Goal: Task Accomplishment & Management: Use online tool/utility

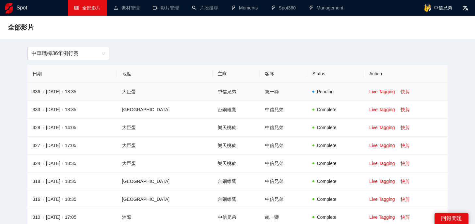
click at [400, 92] on link "快剪" at bounding box center [404, 91] width 9 height 5
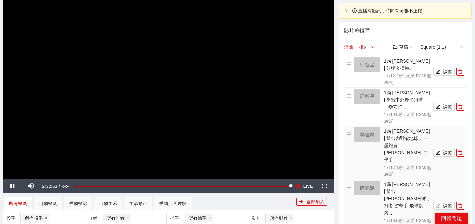
scroll to position [62, 0]
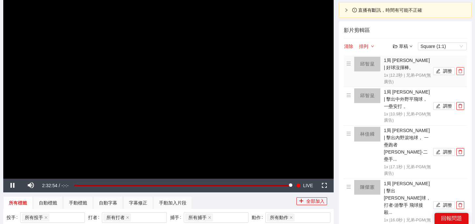
click at [461, 73] on icon "delete" at bounding box center [460, 71] width 4 height 4
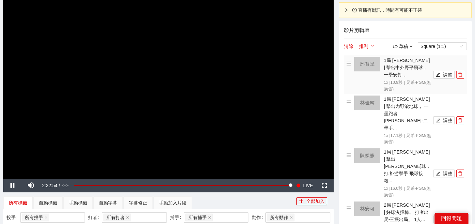
click at [461, 73] on icon "delete" at bounding box center [460, 75] width 4 height 4
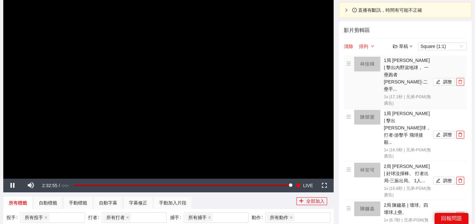
click at [461, 80] on icon "delete" at bounding box center [460, 82] width 4 height 4
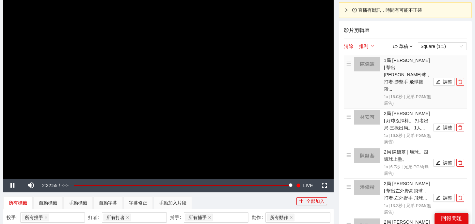
click at [461, 80] on icon "delete" at bounding box center [460, 82] width 4 height 4
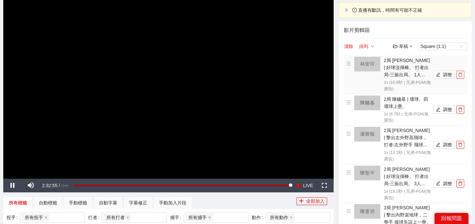
click at [461, 73] on icon "delete" at bounding box center [460, 75] width 4 height 4
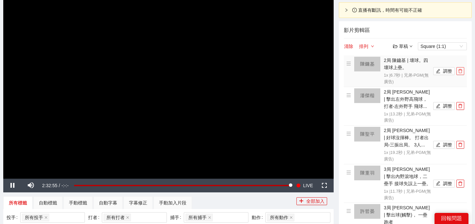
click at [461, 73] on icon "delete" at bounding box center [460, 71] width 4 height 4
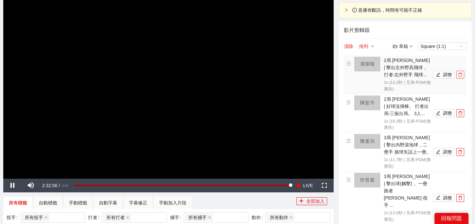
click at [461, 73] on icon "delete" at bounding box center [460, 75] width 4 height 4
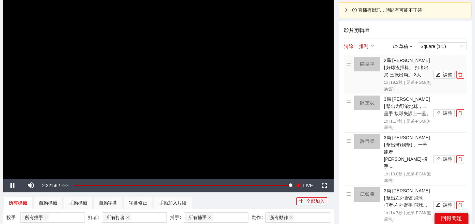
click at [461, 73] on icon "delete" at bounding box center [460, 75] width 4 height 4
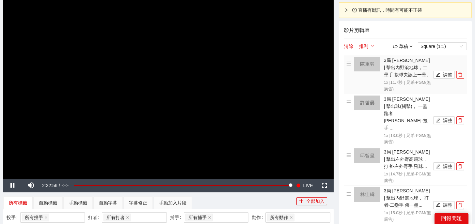
click at [461, 73] on icon "delete" at bounding box center [460, 75] width 4 height 4
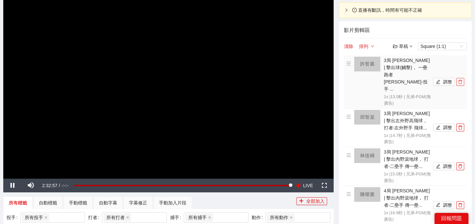
click at [461, 80] on icon "delete" at bounding box center [460, 82] width 4 height 4
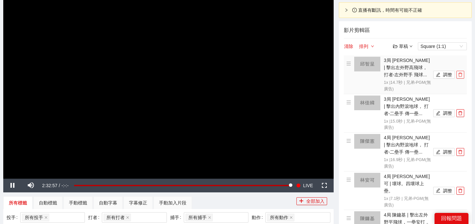
click at [461, 73] on icon "delete" at bounding box center [460, 75] width 4 height 4
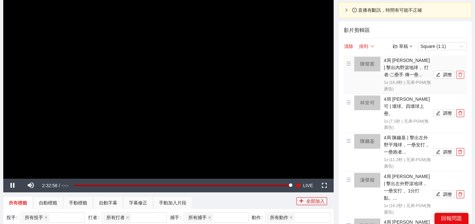
click at [461, 73] on icon "delete" at bounding box center [460, 75] width 4 height 4
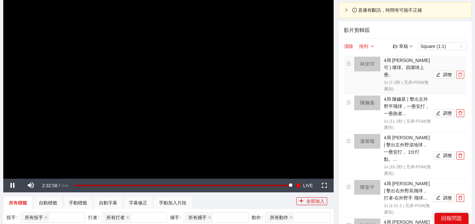
click at [461, 73] on icon "delete" at bounding box center [460, 75] width 4 height 4
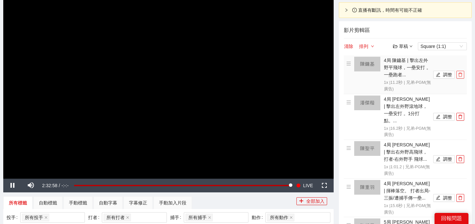
click at [461, 73] on icon "delete" at bounding box center [460, 75] width 4 height 4
click at [461, 115] on icon "delete" at bounding box center [460, 117] width 4 height 4
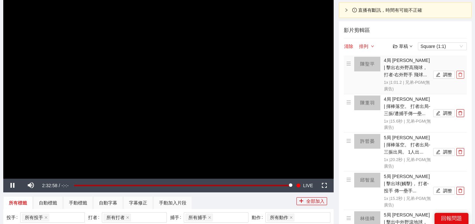
click at [461, 73] on icon "delete" at bounding box center [460, 75] width 4 height 4
click at [461, 111] on icon "delete" at bounding box center [460, 113] width 4 height 4
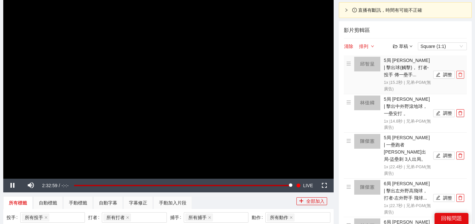
click at [461, 73] on icon "delete" at bounding box center [460, 75] width 4 height 4
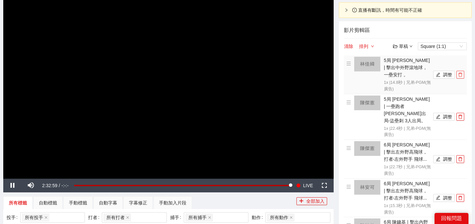
click at [461, 73] on icon "delete" at bounding box center [460, 75] width 4 height 4
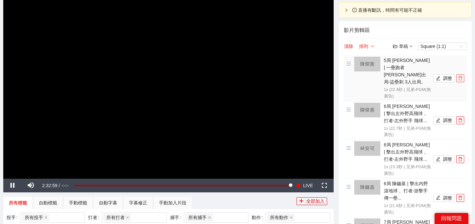
click at [461, 76] on icon "delete" at bounding box center [460, 78] width 4 height 4
click at [461, 118] on icon "delete" at bounding box center [460, 120] width 4 height 4
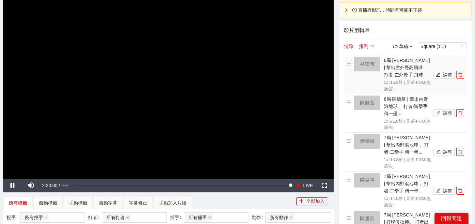
click at [461, 73] on icon "delete" at bounding box center [460, 75] width 4 height 4
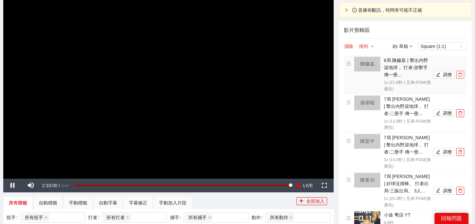
click at [461, 73] on icon "delete" at bounding box center [460, 75] width 4 height 4
click at [461, 111] on icon "delete" at bounding box center [460, 113] width 4 height 4
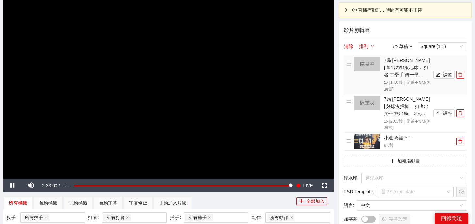
click at [461, 73] on icon "delete" at bounding box center [460, 75] width 4 height 4
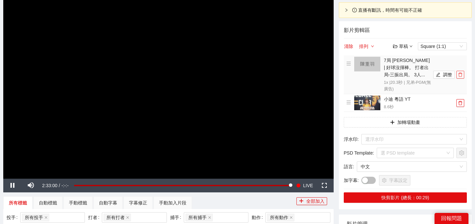
click at [461, 73] on icon "delete" at bounding box center [460, 75] width 4 height 4
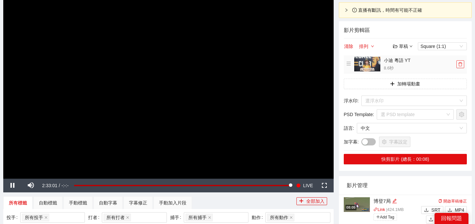
click at [462, 64] on icon "delete" at bounding box center [460, 64] width 5 height 5
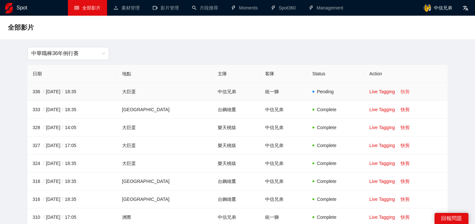
click at [401, 89] on link "快剪" at bounding box center [404, 91] width 9 height 5
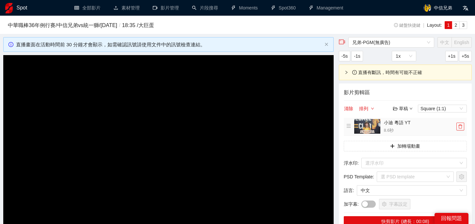
click at [459, 126] on icon "delete" at bounding box center [460, 126] width 5 height 5
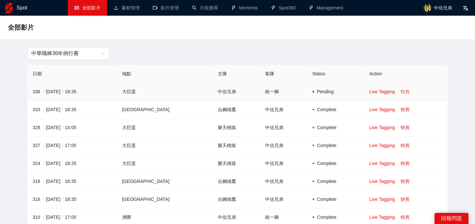
click at [400, 90] on link "快剪" at bounding box center [404, 91] width 9 height 5
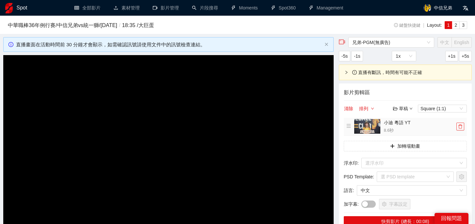
click at [461, 130] on button "button" at bounding box center [460, 127] width 8 height 8
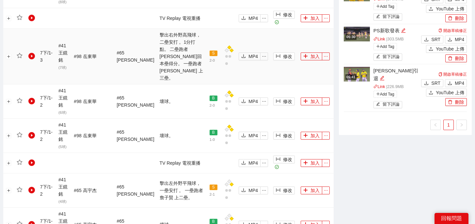
scroll to position [752, 0]
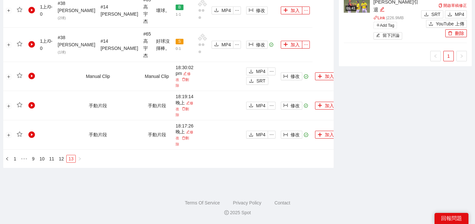
scroll to position [529, 0]
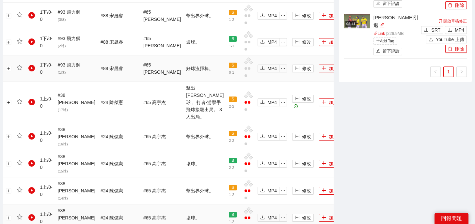
scroll to position [744, 0]
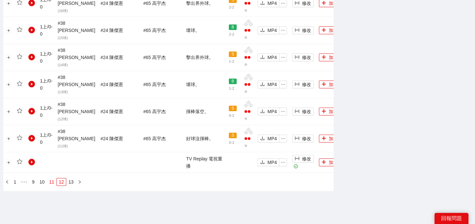
click at [55, 178] on link "11" at bounding box center [51, 181] width 9 height 7
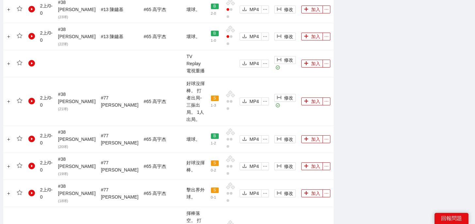
scroll to position [679, 0]
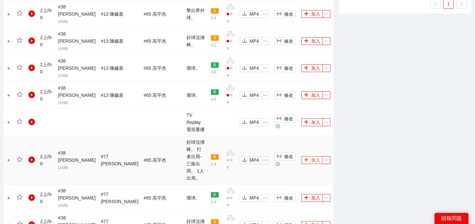
click at [311, 156] on button "加入" at bounding box center [312, 160] width 22 height 8
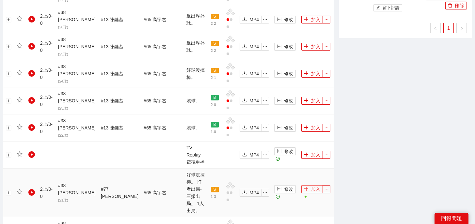
scroll to position [737, 0]
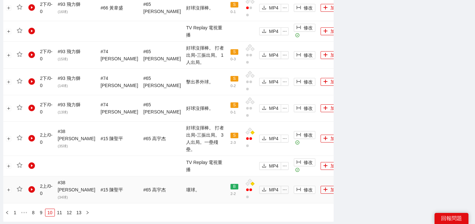
scroll to position [732, 0]
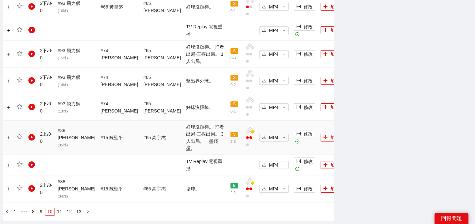
click at [320, 134] on button "加入" at bounding box center [331, 138] width 22 height 8
click at [33, 208] on link "8" at bounding box center [33, 211] width 7 height 7
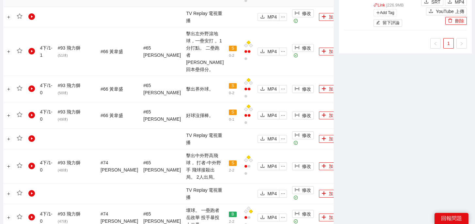
scroll to position [731, 0]
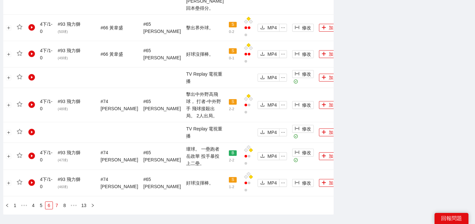
click at [58, 202] on link "7" at bounding box center [56, 205] width 7 height 7
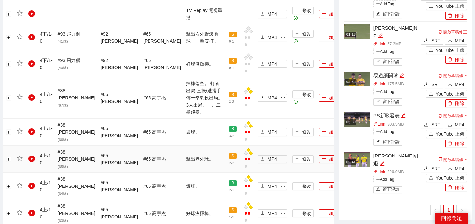
scroll to position [455, 0]
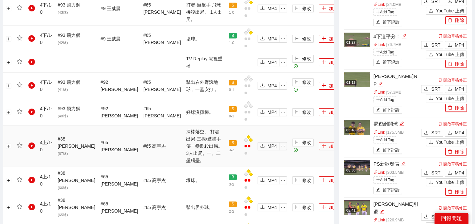
click at [319, 142] on button "加入" at bounding box center [330, 146] width 22 height 8
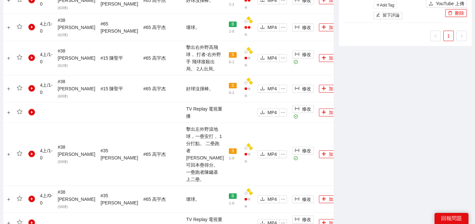
scroll to position [738, 0]
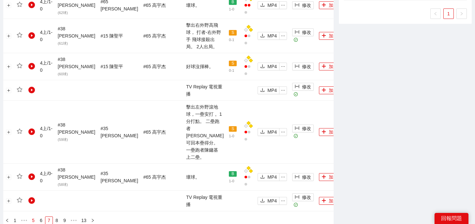
click at [35, 217] on link "5" at bounding box center [33, 220] width 7 height 7
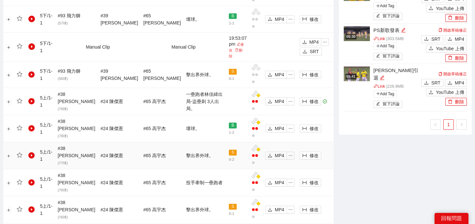
scroll to position [648, 0]
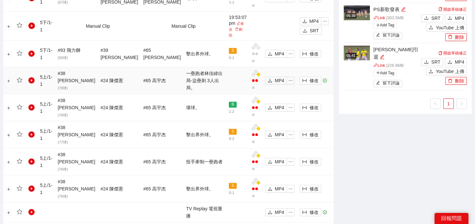
click at [334, 77] on button "加入" at bounding box center [345, 81] width 22 height 8
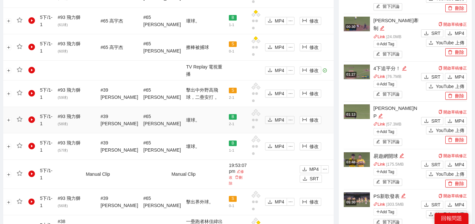
scroll to position [723, 0]
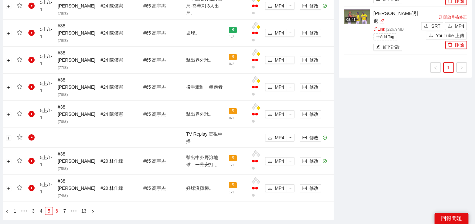
click at [57, 207] on link "6" at bounding box center [56, 210] width 7 height 7
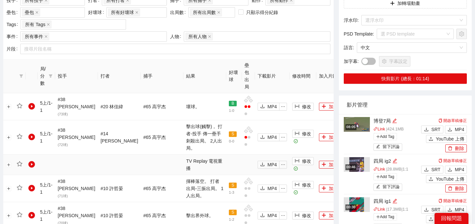
scroll to position [280, 0]
click at [319, 184] on button "加入" at bounding box center [330, 188] width 22 height 8
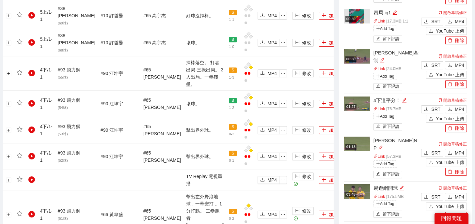
scroll to position [731, 0]
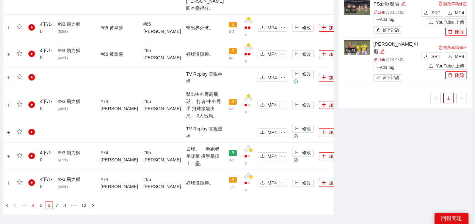
click at [33, 202] on link "4" at bounding box center [33, 205] width 7 height 7
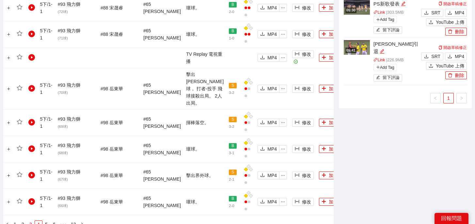
click at [28, 221] on link "3" at bounding box center [30, 224] width 7 height 7
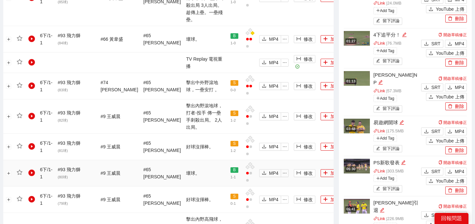
scroll to position [758, 0]
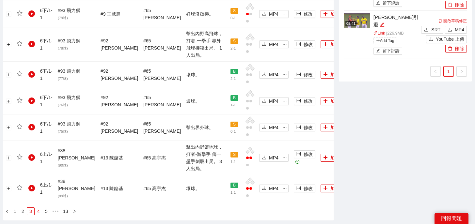
click at [38, 208] on link "4" at bounding box center [38, 211] width 7 height 7
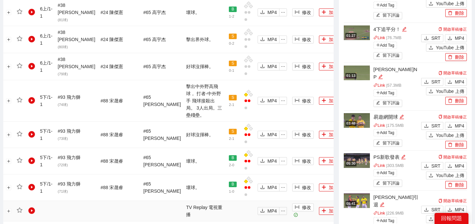
scroll to position [750, 0]
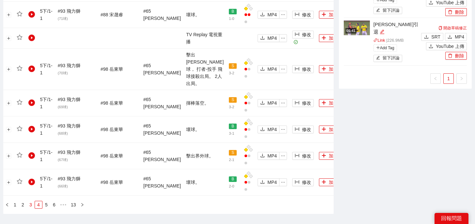
click at [31, 201] on link "3" at bounding box center [30, 204] width 7 height 7
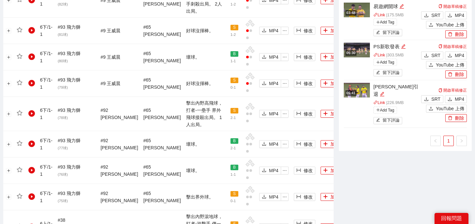
scroll to position [758, 0]
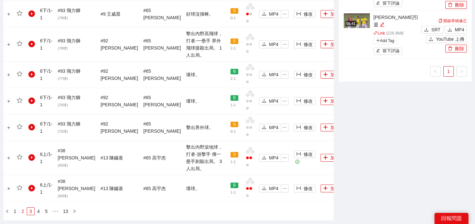
click at [21, 208] on link "2" at bounding box center [22, 211] width 7 height 7
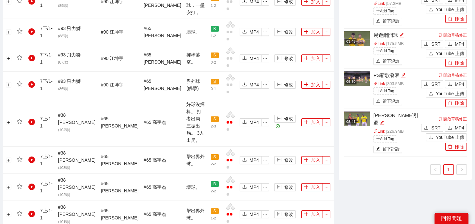
scroll to position [598, 0]
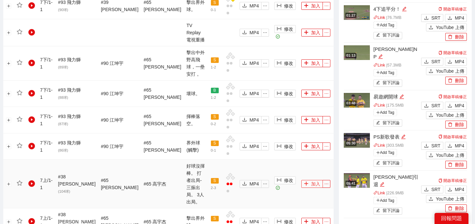
click at [304, 181] on icon "plus" at bounding box center [306, 183] width 5 height 5
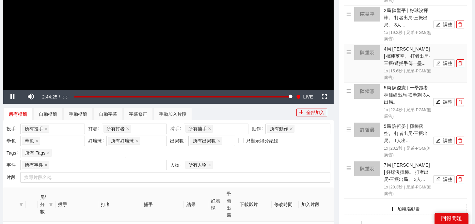
scroll to position [156, 0]
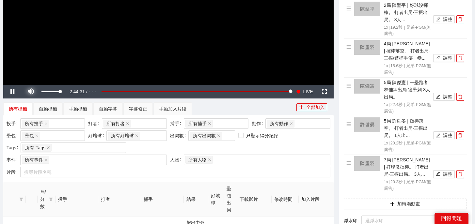
click at [32, 92] on span "Video Player" at bounding box center [31, 92] width 18 height 0
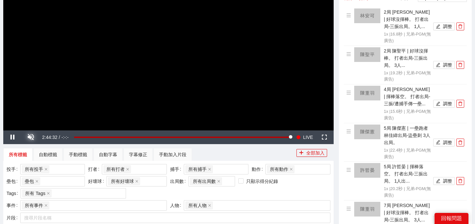
scroll to position [52, 0]
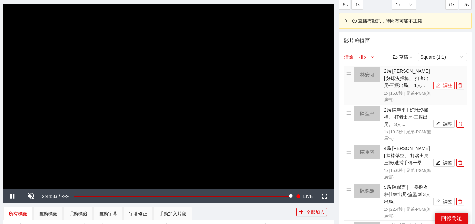
click at [441, 83] on button "調整" at bounding box center [444, 86] width 22 height 8
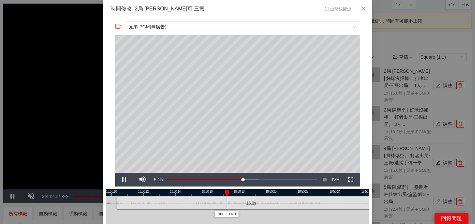
drag, startPoint x: 239, startPoint y: 191, endPoint x: 309, endPoint y: 193, distance: 69.5
click at [309, 193] on div at bounding box center [304, 192] width 263 height 7
drag, startPoint x: 201, startPoint y: 199, endPoint x: 198, endPoint y: 198, distance: 3.3
click at [198, 198] on div "16.8 s" at bounding box center [250, 203] width 269 height 13
drag, startPoint x: 252, startPoint y: 193, endPoint x: 212, endPoint y: 193, distance: 40.4
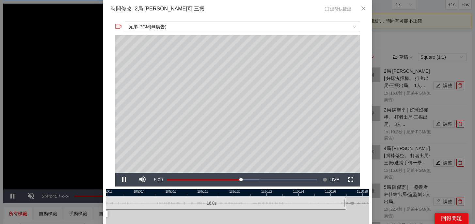
click at [212, 193] on div at bounding box center [198, 192] width 263 height 7
drag, startPoint x: 343, startPoint y: 205, endPoint x: 249, endPoint y: 205, distance: 94.3
click at [249, 205] on div at bounding box center [249, 203] width 4 height 15
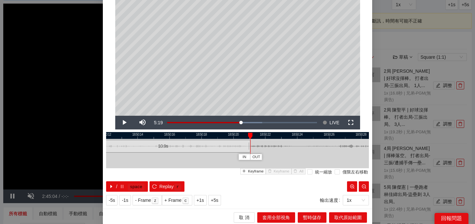
scroll to position [59, 0]
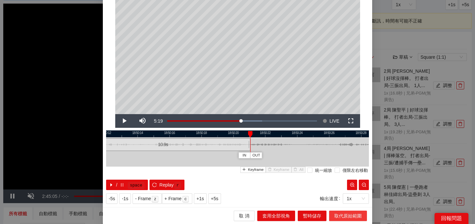
click at [343, 212] on span "取代原始範圍" at bounding box center [347, 215] width 27 height 7
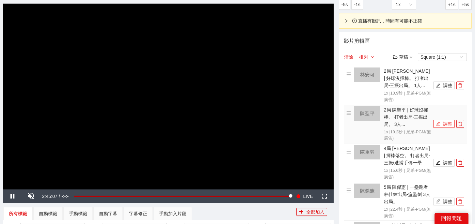
click at [445, 124] on button "調整" at bounding box center [444, 124] width 22 height 8
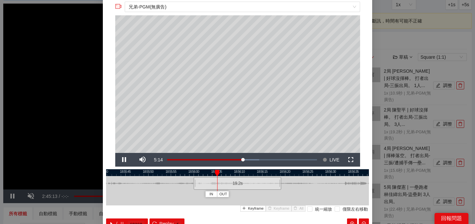
scroll to position [21, 0]
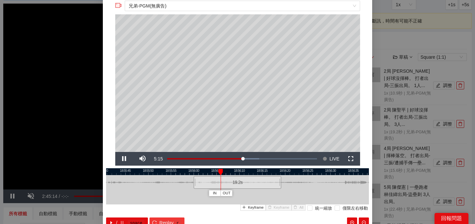
click at [163, 222] on span "Replay" at bounding box center [166, 222] width 14 height 7
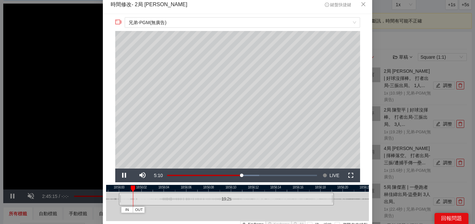
scroll to position [0, 0]
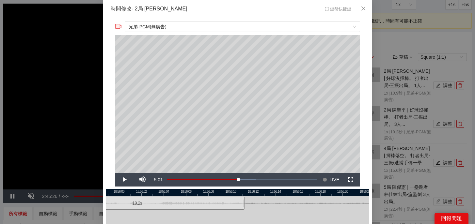
drag, startPoint x: 330, startPoint y: 206, endPoint x: 241, endPoint y: 207, distance: 88.7
click at [241, 207] on div "19.2 s" at bounding box center [137, 203] width 215 height 13
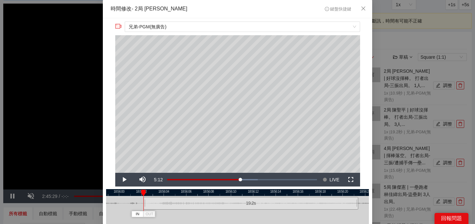
drag, startPoint x: 224, startPoint y: 206, endPoint x: 338, endPoint y: 205, distance: 113.2
click at [338, 205] on div "19.2 s" at bounding box center [250, 203] width 215 height 13
drag, startPoint x: 338, startPoint y: 205, endPoint x: 322, endPoint y: 206, distance: 15.3
click at [322, 206] on div "19.2 s" at bounding box center [235, 203] width 215 height 13
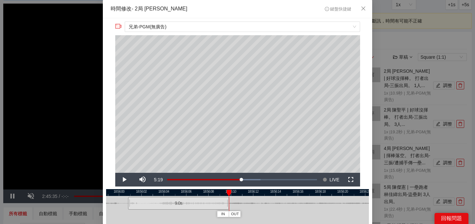
drag, startPoint x: 341, startPoint y: 206, endPoint x: 228, endPoint y: 207, distance: 113.8
click at [228, 207] on div at bounding box center [228, 203] width 4 height 15
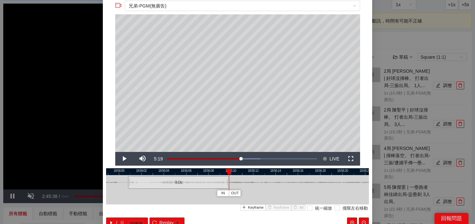
scroll to position [48, 0]
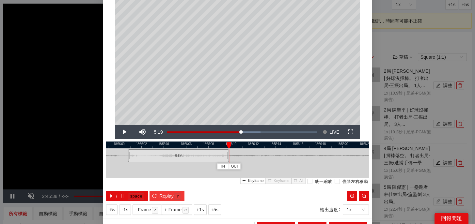
click at [179, 198] on kbd "r" at bounding box center [177, 196] width 7 height 7
drag, startPoint x: 228, startPoint y: 157, endPoint x: 225, endPoint y: 157, distance: 3.3
click at [224, 157] on div at bounding box center [224, 155] width 4 height 15
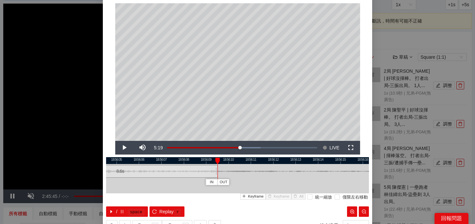
scroll to position [59, 0]
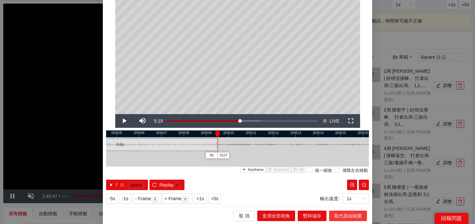
click at [347, 216] on span "取代原始範圍" at bounding box center [347, 215] width 27 height 7
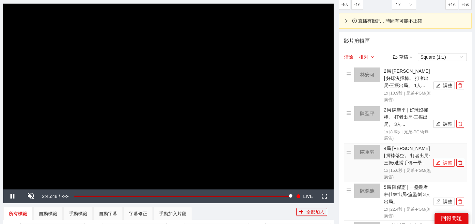
click at [440, 162] on button "調整" at bounding box center [444, 163] width 22 height 8
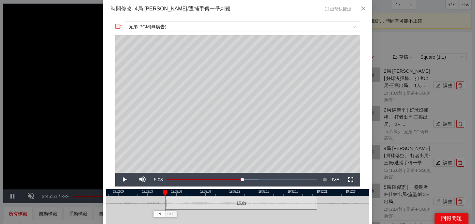
drag, startPoint x: 223, startPoint y: 207, endPoint x: 231, endPoint y: 207, distance: 8.2
click at [231, 207] on div "15.6 s" at bounding box center [241, 203] width 152 height 13
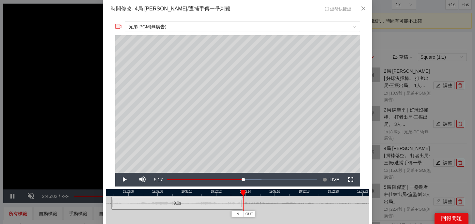
drag, startPoint x: 339, startPoint y: 204, endPoint x: 241, endPoint y: 207, distance: 97.6
click at [241, 207] on div at bounding box center [242, 203] width 4 height 15
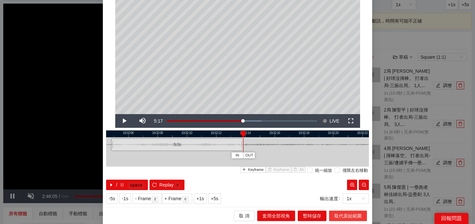
click at [347, 217] on span "取代原始範圍" at bounding box center [347, 215] width 27 height 7
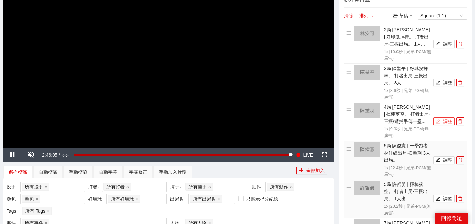
scroll to position [102, 0]
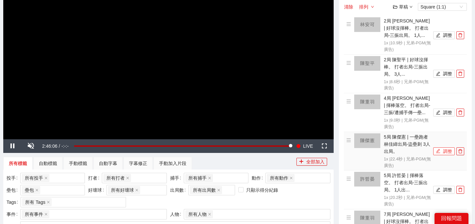
click at [442, 149] on button "調整" at bounding box center [444, 151] width 22 height 8
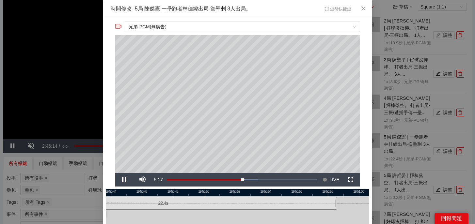
drag, startPoint x: 341, startPoint y: 190, endPoint x: 305, endPoint y: 192, distance: 35.9
click at [305, 192] on div at bounding box center [201, 192] width 263 height 7
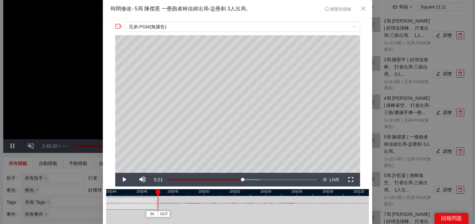
drag, startPoint x: 336, startPoint y: 206, endPoint x: 157, endPoint y: 208, distance: 179.4
click at [157, 208] on div at bounding box center [157, 203] width 4 height 15
drag, startPoint x: 185, startPoint y: 194, endPoint x: 308, endPoint y: 195, distance: 123.3
click at [308, 195] on div at bounding box center [360, 192] width 263 height 7
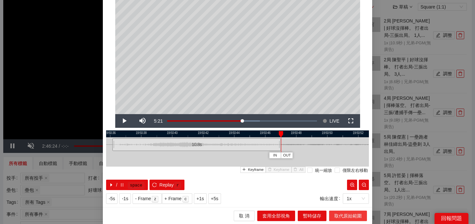
click at [343, 214] on span "取代原始範圍" at bounding box center [347, 215] width 27 height 7
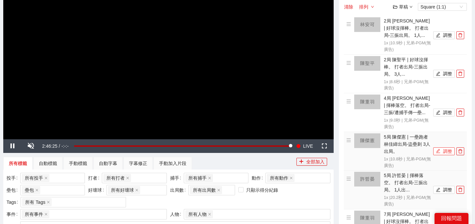
scroll to position [138, 0]
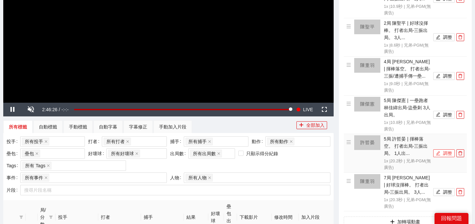
click at [446, 154] on button "調整" at bounding box center [444, 153] width 22 height 8
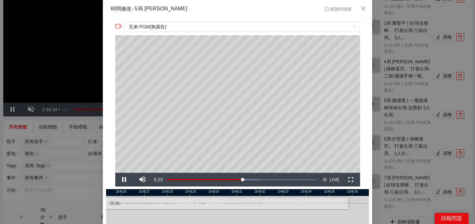
drag, startPoint x: 321, startPoint y: 191, endPoint x: 278, endPoint y: 191, distance: 43.1
click at [277, 191] on div at bounding box center [195, 192] width 263 height 7
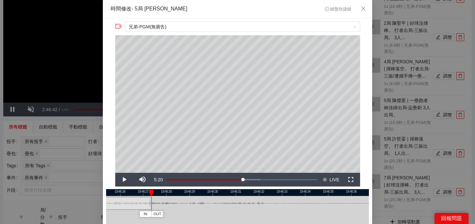
drag, startPoint x: 346, startPoint y: 205, endPoint x: 150, endPoint y: 209, distance: 196.7
click at [150, 209] on div at bounding box center [150, 203] width 4 height 15
drag, startPoint x: 189, startPoint y: 193, endPoint x: 308, endPoint y: 194, distance: 118.7
click at [308, 194] on div at bounding box center [330, 192] width 263 height 7
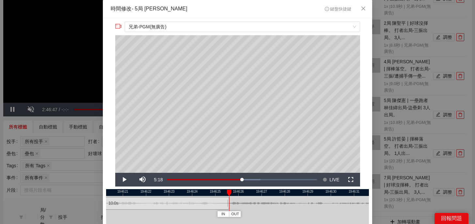
drag, startPoint x: 268, startPoint y: 204, endPoint x: 228, endPoint y: 204, distance: 40.8
click at [228, 204] on div at bounding box center [228, 203] width 4 height 15
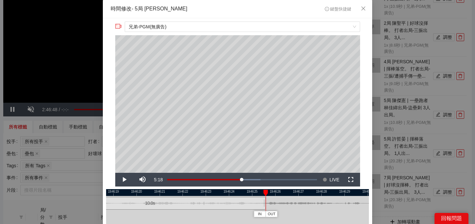
drag, startPoint x: 248, startPoint y: 193, endPoint x: 310, endPoint y: 193, distance: 61.6
click at [310, 193] on div at bounding box center [274, 192] width 263 height 7
drag, startPoint x: 291, startPoint y: 191, endPoint x: 251, endPoint y: 191, distance: 39.1
click at [264, 191] on div at bounding box center [266, 193] width 5 height 7
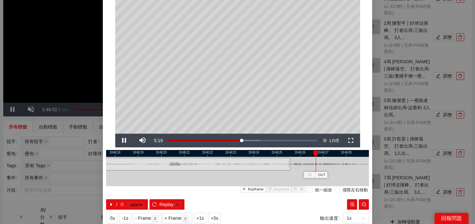
scroll to position [59, 0]
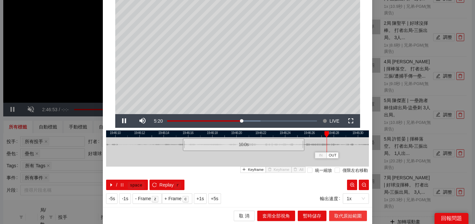
click at [345, 218] on span "取代原始範圍" at bounding box center [347, 215] width 27 height 7
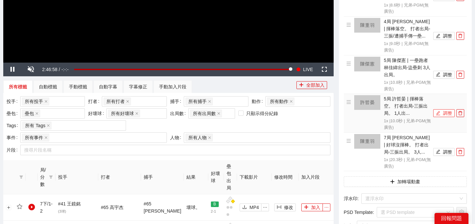
scroll to position [184, 0]
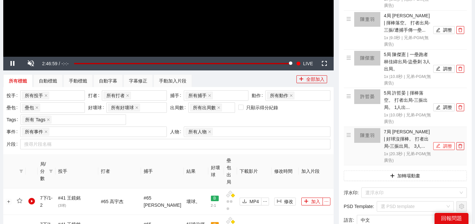
click at [437, 144] on icon "edit" at bounding box center [437, 146] width 5 height 5
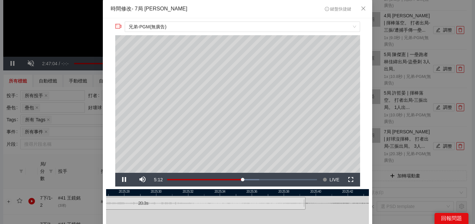
drag, startPoint x: 286, startPoint y: 194, endPoint x: 216, endPoint y: 194, distance: 70.8
click at [216, 194] on div at bounding box center [166, 192] width 263 height 7
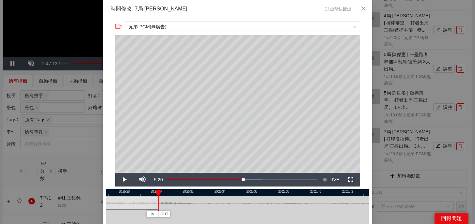
drag, startPoint x: 304, startPoint y: 207, endPoint x: 157, endPoint y: 206, distance: 146.8
click at [157, 206] on div at bounding box center [157, 203] width 4 height 15
drag, startPoint x: 206, startPoint y: 192, endPoint x: 318, endPoint y: 198, distance: 112.3
click at [319, 198] on div "20:25:26 20:25:28 20:25:30 20:25:32 20:25:34 20:25:36 20:25:38 20:25:40 20:25:4…" at bounding box center [237, 219] width 263 height 60
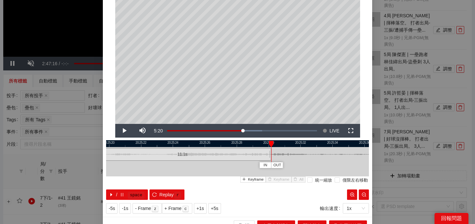
scroll to position [59, 0]
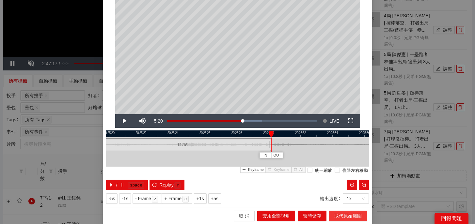
click at [340, 215] on span "取代原始範圍" at bounding box center [347, 215] width 27 height 7
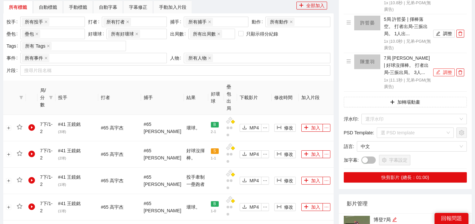
scroll to position [322, 0]
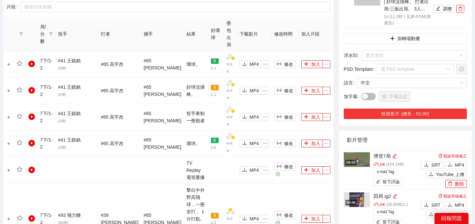
click at [421, 114] on button "快剪影片 (總長：01:00)" at bounding box center [404, 114] width 123 height 10
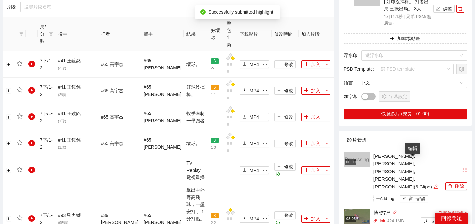
click at [433, 184] on icon "edit" at bounding box center [435, 186] width 5 height 5
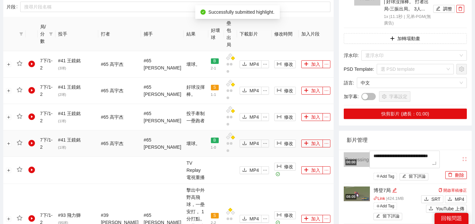
drag, startPoint x: 416, startPoint y: 163, endPoint x: 329, endPoint y: 141, distance: 89.8
click at [329, 141] on div "**********" at bounding box center [237, 207] width 473 height 982
type textarea "*"
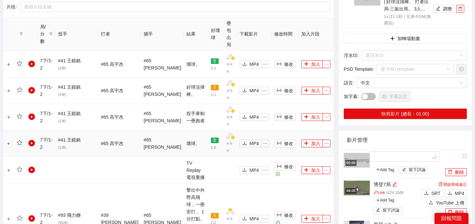
type textarea "*"
type textarea "**"
type textarea "*"
type textarea "**"
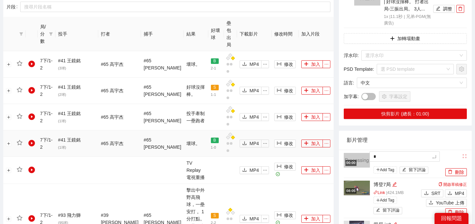
type textarea "**"
type textarea "***"
type textarea "**"
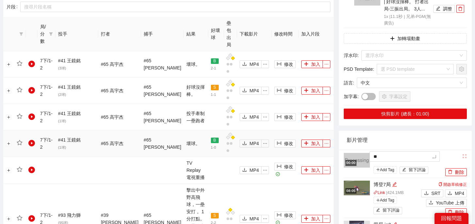
type textarea "**"
type textarea "****"
type textarea "*****"
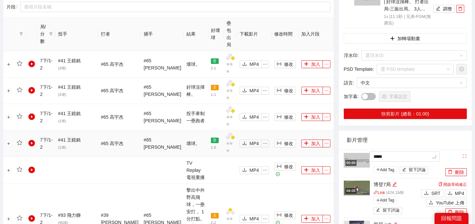
type textarea "*****"
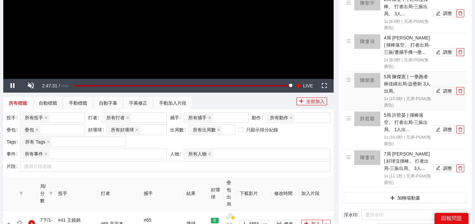
scroll to position [97, 0]
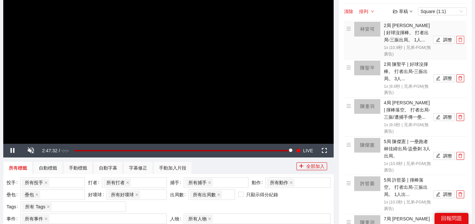
click at [460, 41] on icon "delete" at bounding box center [460, 40] width 4 height 4
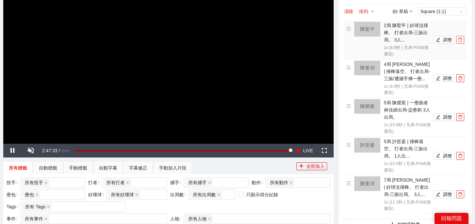
click at [460, 41] on icon "delete" at bounding box center [460, 40] width 4 height 4
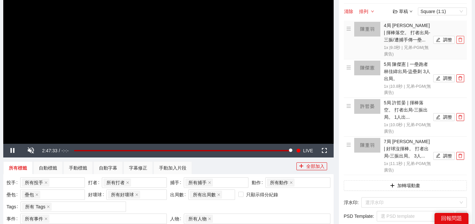
click at [460, 41] on icon "delete" at bounding box center [460, 40] width 4 height 4
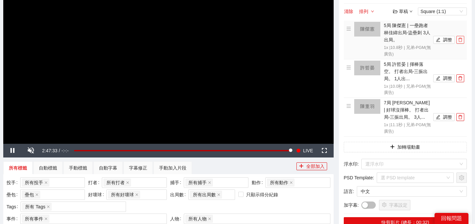
click at [460, 41] on icon "delete" at bounding box center [460, 40] width 4 height 4
click at [460, 76] on icon "delete" at bounding box center [460, 78] width 4 height 4
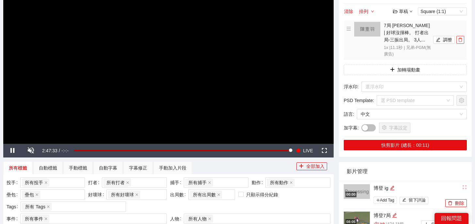
click at [460, 41] on icon "delete" at bounding box center [460, 40] width 4 height 4
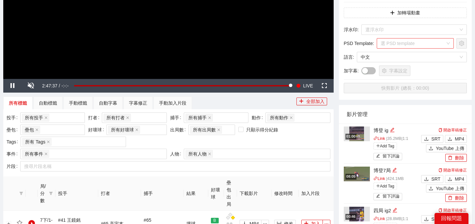
scroll to position [211, 0]
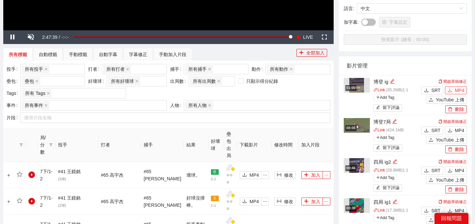
click at [462, 89] on span "MP4" at bounding box center [458, 90] width 9 height 7
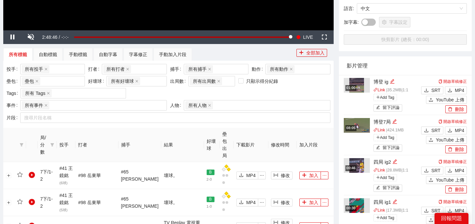
scroll to position [731, 0]
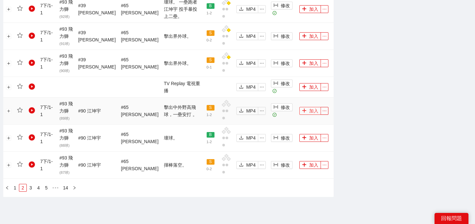
click at [303, 108] on icon "plus" at bounding box center [304, 110] width 5 height 5
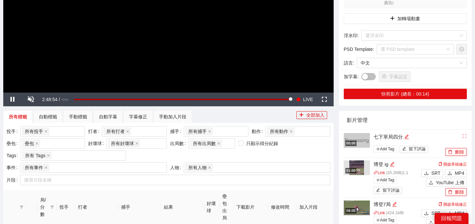
scroll to position [0, 0]
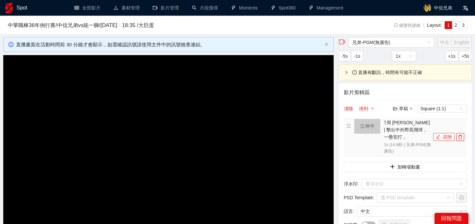
click at [439, 135] on icon "edit" at bounding box center [437, 137] width 5 height 5
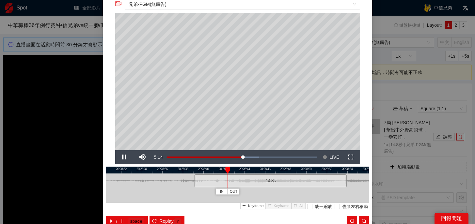
scroll to position [22, 0]
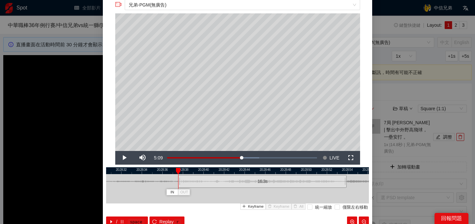
drag, startPoint x: 194, startPoint y: 182, endPoint x: 178, endPoint y: 184, distance: 16.5
click at [178, 184] on div "20:28:30 20:28:32 20:28:34 20:28:36 20:28:38 20:28:40 20:28:42 20:28:44 20:28:4…" at bounding box center [237, 197] width 263 height 60
drag, startPoint x: 305, startPoint y: 172, endPoint x: 216, endPoint y: 179, distance: 89.3
click at [216, 179] on div "20:28:38 20:28:40 20:28:42 20:28:44 20:28:46 20:28:48 20:28:50 20:28:52 20:28:5…" at bounding box center [237, 197] width 263 height 60
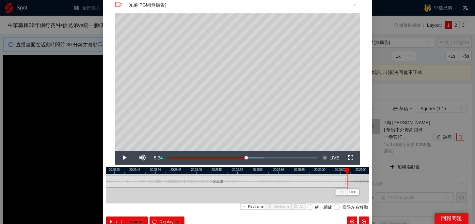
drag, startPoint x: 255, startPoint y: 183, endPoint x: 345, endPoint y: 187, distance: 89.7
click at [345, 187] on div at bounding box center [346, 181] width 4 height 15
drag, startPoint x: 330, startPoint y: 172, endPoint x: 204, endPoint y: 180, distance: 125.9
click at [204, 180] on div "20:28:50 20:28:52 20:28:54 20:28:56 20:28:58 20:29:00 20:29:02 20:29:04 20:29:0…" at bounding box center [237, 197] width 263 height 60
drag, startPoint x: 220, startPoint y: 183, endPoint x: 330, endPoint y: 184, distance: 110.6
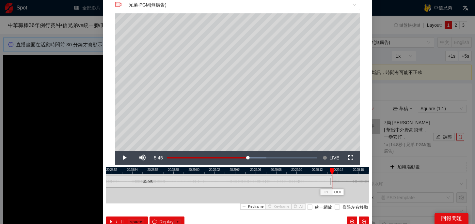
click at [330, 184] on div at bounding box center [331, 181] width 4 height 15
drag, startPoint x: 331, startPoint y: 171, endPoint x: 307, endPoint y: 171, distance: 24.8
click at [319, 171] on div at bounding box center [321, 171] width 5 height 7
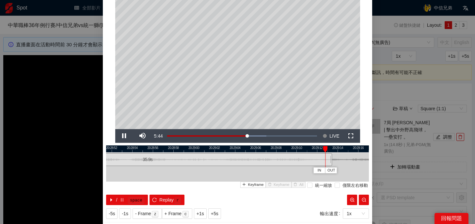
scroll to position [50, 0]
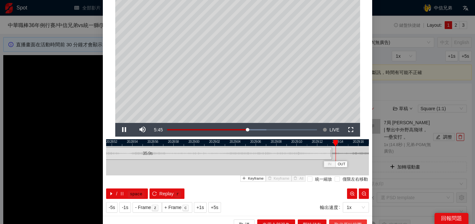
click at [334, 220] on button "取代原始範圍" at bounding box center [348, 224] width 38 height 10
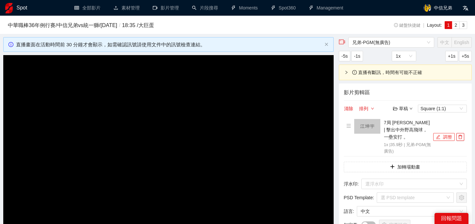
scroll to position [64, 0]
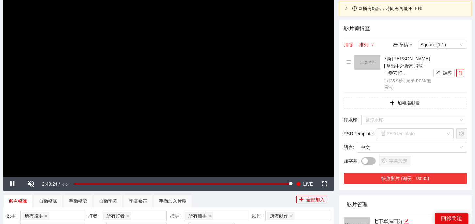
click at [405, 173] on button "快剪影片 (總長：00:35)" at bounding box center [404, 178] width 123 height 10
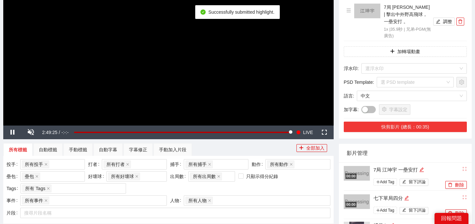
scroll to position [123, 0]
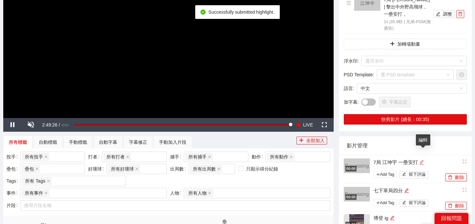
click at [423, 160] on icon "edit" at bounding box center [421, 162] width 4 height 4
drag, startPoint x: 424, startPoint y: 154, endPoint x: 302, endPoint y: 152, distance: 122.3
type textarea "*"
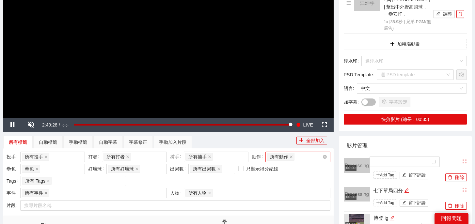
type textarea "*"
type textarea "**"
type textarea "*"
type textarea "**"
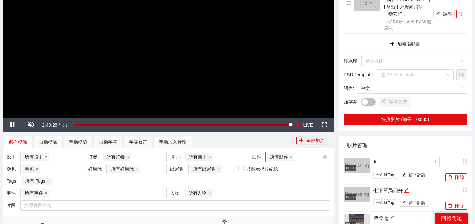
type textarea "**"
type textarea "***"
type textarea "**"
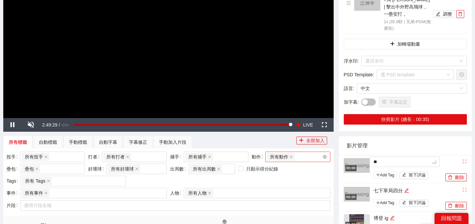
type textarea "**"
type textarea "****"
type textarea "*****"
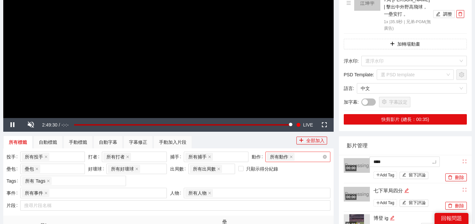
type textarea "*****"
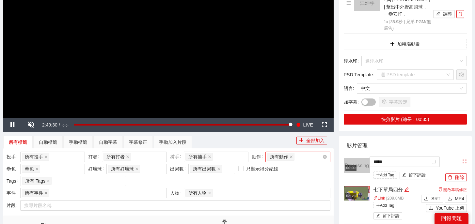
type textarea "******"
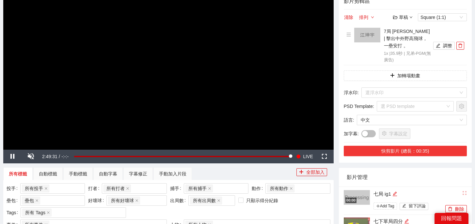
scroll to position [61, 0]
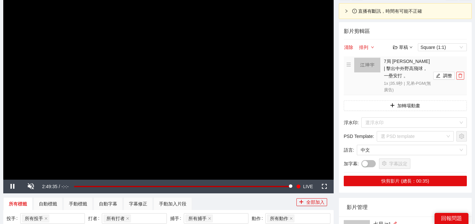
click at [459, 73] on icon "delete" at bounding box center [460, 75] width 5 height 5
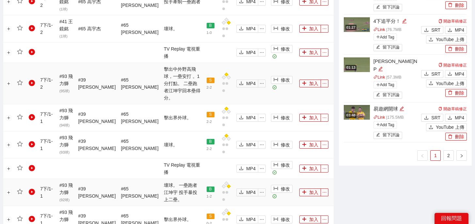
scroll to position [545, 0]
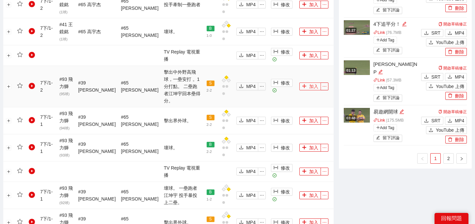
click at [304, 84] on icon "plus" at bounding box center [304, 86] width 5 height 5
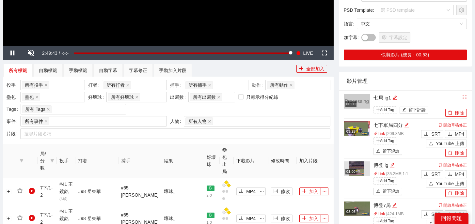
scroll to position [57, 0]
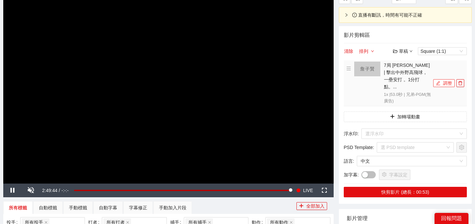
click at [440, 79] on button "調整" at bounding box center [444, 83] width 22 height 8
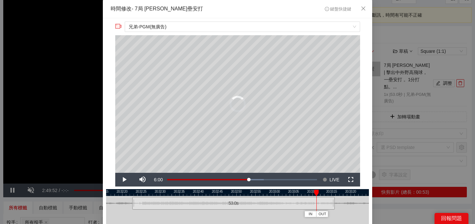
drag, startPoint x: 147, startPoint y: 192, endPoint x: 315, endPoint y: 197, distance: 167.7
click at [315, 197] on div "20:32:15 20:32:20 20:32:25 20:32:30 20:32:35 20:32:40 20:32:45 20:32:50 20:32:5…" at bounding box center [237, 219] width 263 height 60
drag, startPoint x: 314, startPoint y: 193, endPoint x: 333, endPoint y: 194, distance: 18.3
click at [333, 194] on div at bounding box center [332, 193] width 5 height 7
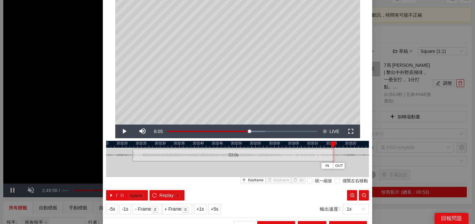
scroll to position [59, 0]
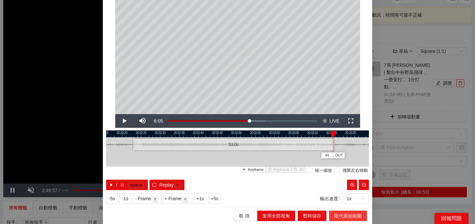
click at [340, 213] on span "取代原始範圍" at bounding box center [347, 215] width 27 height 7
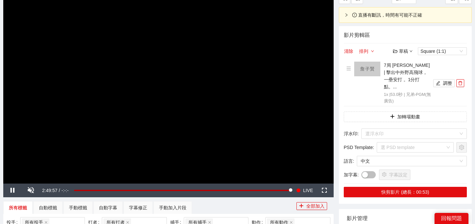
scroll to position [0, 0]
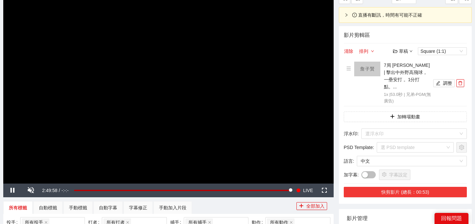
click at [422, 187] on button "快剪影片 (總長：00:53)" at bounding box center [404, 192] width 123 height 10
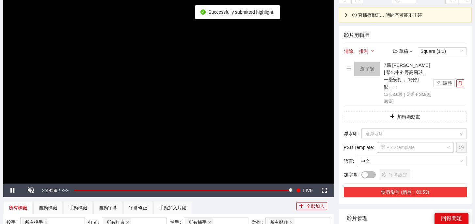
scroll to position [139, 0]
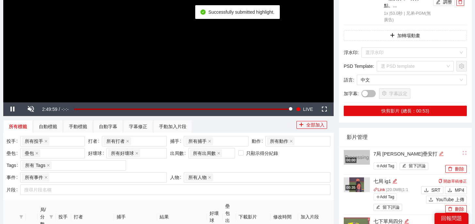
click at [438, 152] on icon "edit" at bounding box center [440, 154] width 4 height 4
drag, startPoint x: 424, startPoint y: 147, endPoint x: 318, endPoint y: 145, distance: 106.0
type textarea "*"
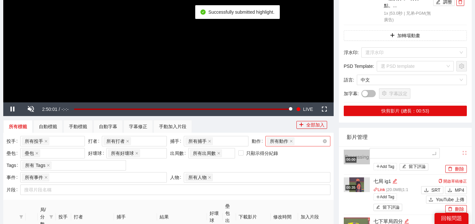
type textarea "*"
type textarea "**"
type textarea "*"
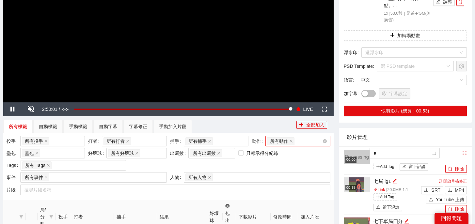
type textarea "**"
type textarea "***"
type textarea "**"
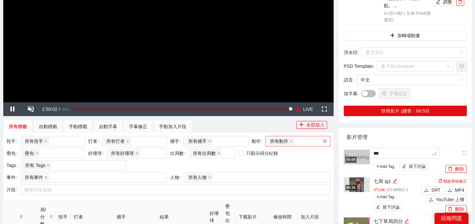
type textarea "**"
type textarea "****"
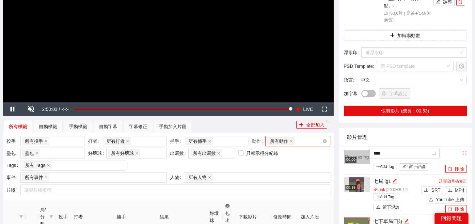
type textarea "*****"
type textarea "******"
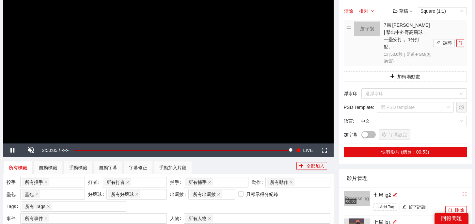
scroll to position [41, 0]
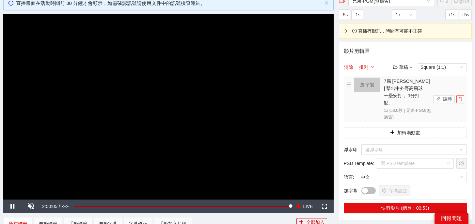
click at [461, 97] on icon "delete" at bounding box center [460, 99] width 4 height 4
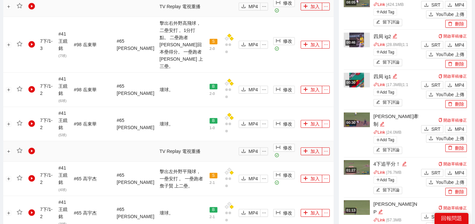
scroll to position [455, 0]
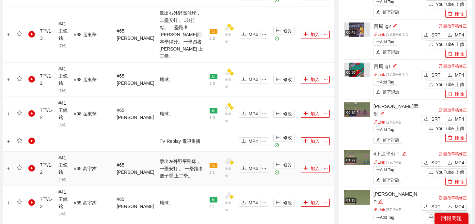
click at [304, 165] on button "加入" at bounding box center [311, 169] width 22 height 8
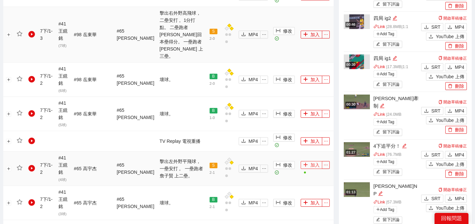
scroll to position [0, 0]
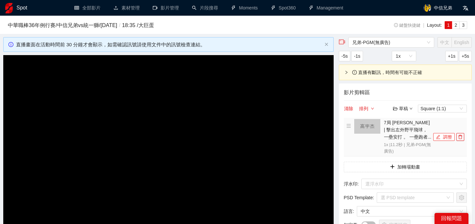
click at [441, 139] on button "調整" at bounding box center [444, 137] width 22 height 8
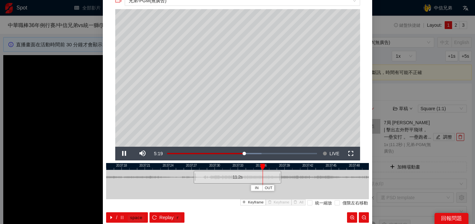
scroll to position [31, 0]
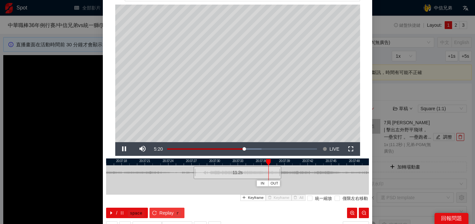
click at [170, 214] on span "Replay" at bounding box center [166, 212] width 14 height 7
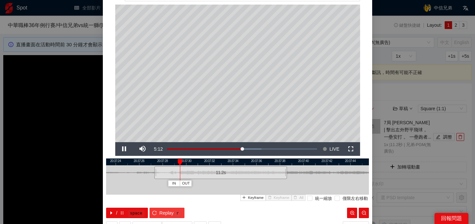
scroll to position [17, 0]
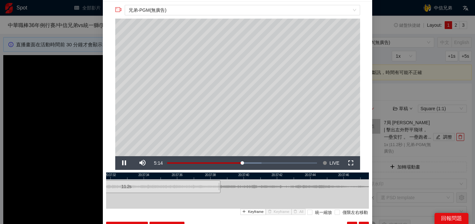
drag, startPoint x: 296, startPoint y: 176, endPoint x: 206, endPoint y: 179, distance: 90.1
click at [206, 179] on div "20:37:30 20:37:32 20:37:34 20:37:36 20:37:38 20:37:40 20:37:42 20:37:44 20:37:4…" at bounding box center [237, 203] width 263 height 60
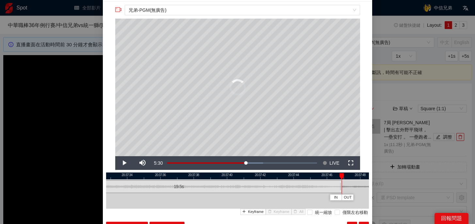
drag, startPoint x: 202, startPoint y: 185, endPoint x: 341, endPoint y: 189, distance: 139.0
click at [341, 189] on div at bounding box center [341, 186] width 4 height 15
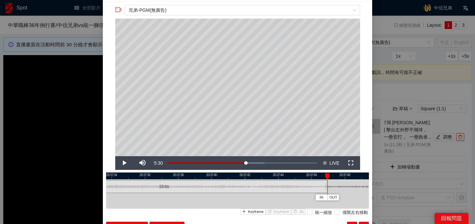
drag, startPoint x: 333, startPoint y: 177, endPoint x: 228, endPoint y: 178, distance: 104.4
click at [228, 178] on div at bounding box center [222, 176] width 263 height 7
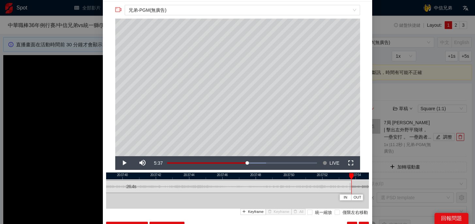
drag, startPoint x: 236, startPoint y: 183, endPoint x: 350, endPoint y: 188, distance: 113.6
click at [350, 188] on div at bounding box center [350, 186] width 4 height 15
drag, startPoint x: 352, startPoint y: 173, endPoint x: 337, endPoint y: 174, distance: 15.7
click at [337, 174] on div at bounding box center [335, 176] width 5 height 7
drag, startPoint x: 346, startPoint y: 177, endPoint x: 233, endPoint y: 177, distance: 112.5
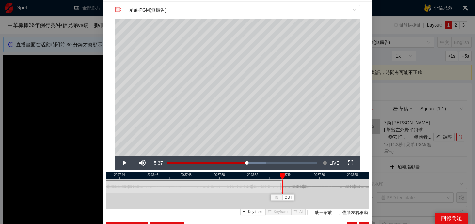
click at [233, 177] on div at bounding box center [168, 176] width 263 height 7
drag, startPoint x: 236, startPoint y: 186, endPoint x: 283, endPoint y: 187, distance: 47.0
click at [284, 187] on div at bounding box center [285, 186] width 4 height 15
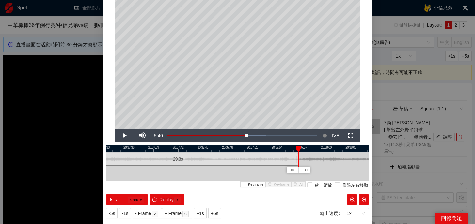
scroll to position [59, 0]
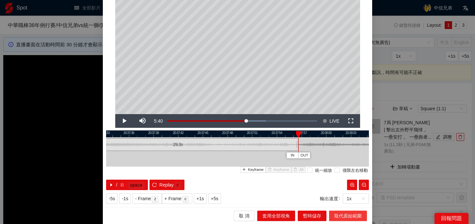
click at [349, 216] on span "取代原始範圍" at bounding box center [347, 215] width 27 height 7
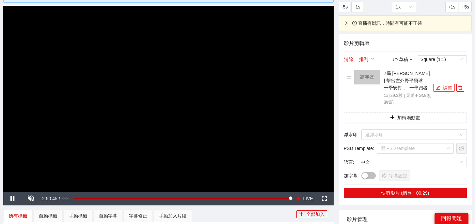
scroll to position [70, 0]
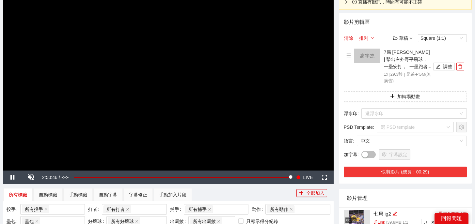
click at [409, 173] on button "快剪影片 (總長：00:29)" at bounding box center [404, 172] width 123 height 10
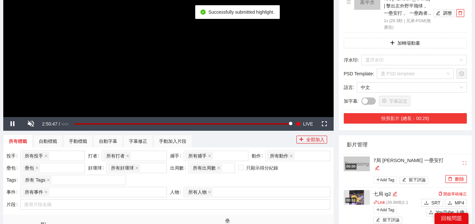
scroll to position [129, 0]
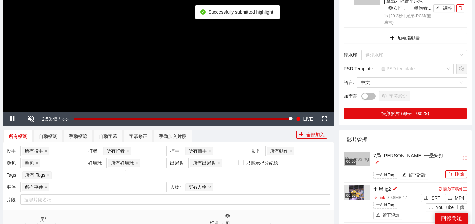
click at [379, 161] on icon "edit" at bounding box center [377, 163] width 4 height 4
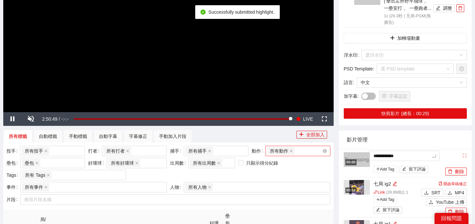
drag, startPoint x: 424, startPoint y: 157, endPoint x: 320, endPoint y: 156, distance: 104.0
type textarea "*"
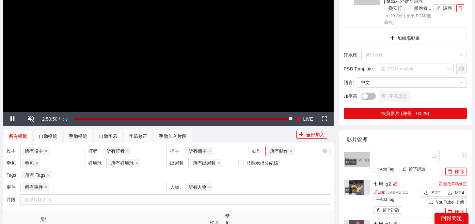
type textarea "*"
type textarea "**"
type textarea "*"
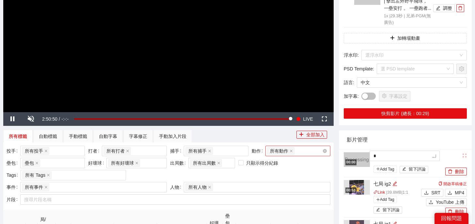
type textarea "**"
type textarea "***"
type textarea "**"
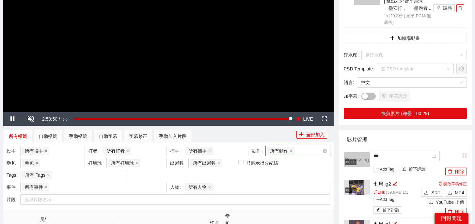
type textarea "**"
type textarea "****"
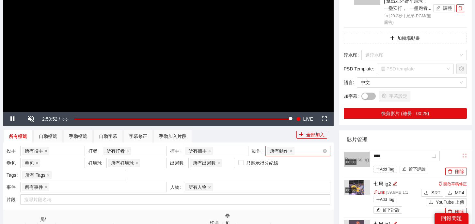
type textarea "*****"
type textarea "******"
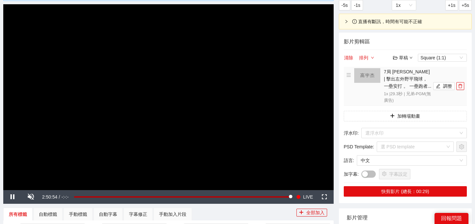
scroll to position [16, 0]
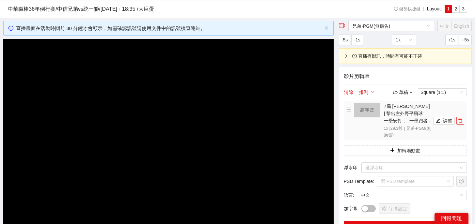
click at [461, 120] on icon "delete" at bounding box center [460, 120] width 5 height 5
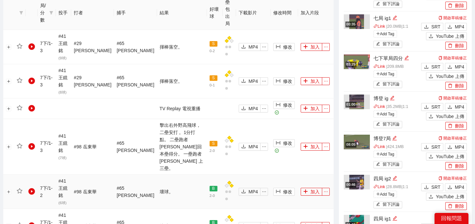
scroll to position [308, 0]
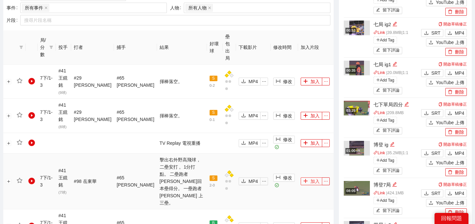
click at [311, 177] on button "加入" at bounding box center [311, 181] width 22 height 8
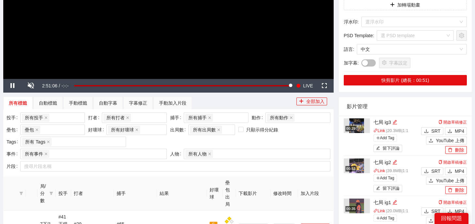
scroll to position [0, 0]
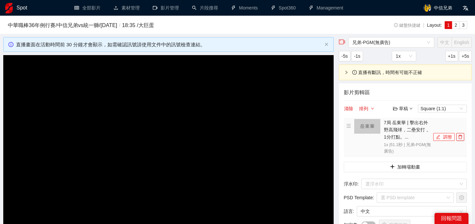
click at [448, 136] on button "調整" at bounding box center [444, 137] width 22 height 8
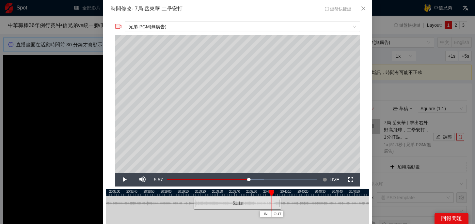
drag, startPoint x: 195, startPoint y: 191, endPoint x: 271, endPoint y: 193, distance: 75.7
click at [271, 193] on div at bounding box center [271, 193] width 5 height 7
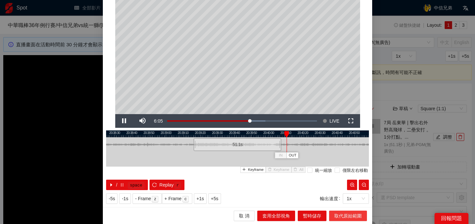
click at [338, 217] on span "取代原始範圍" at bounding box center [347, 215] width 27 height 7
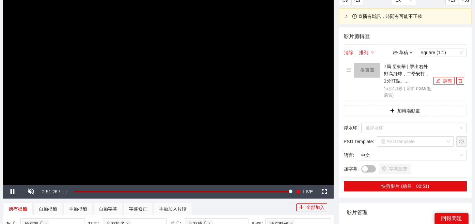
scroll to position [145, 0]
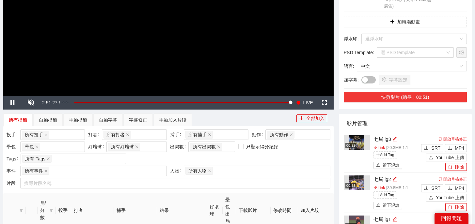
click at [422, 98] on button "快剪影片 (總長：00:51)" at bounding box center [404, 97] width 123 height 10
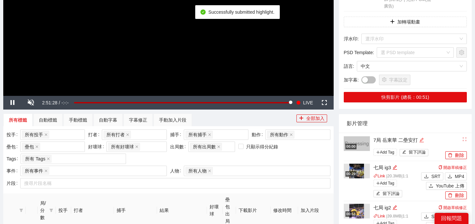
click at [421, 141] on icon "edit" at bounding box center [421, 140] width 4 height 4
drag, startPoint x: 426, startPoint y: 139, endPoint x: 310, endPoint y: 134, distance: 115.9
type textarea "*"
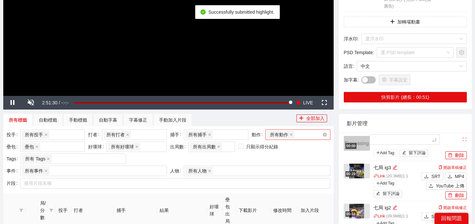
type textarea "*"
type textarea "**"
type textarea "*"
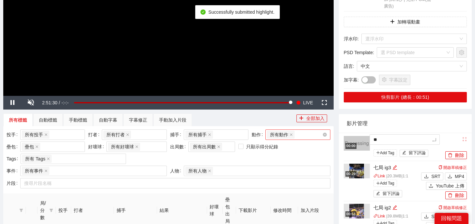
type textarea "*"
type textarea "**"
type textarea "***"
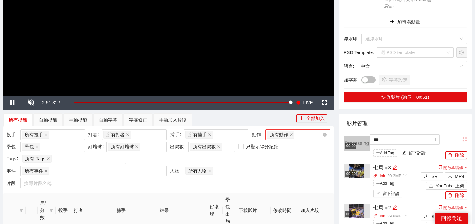
type textarea "**"
type textarea "****"
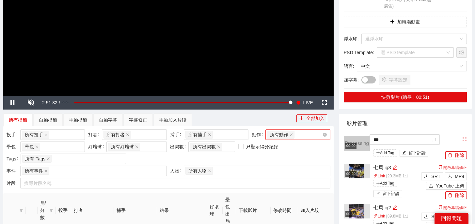
type textarea "****"
type textarea "*****"
type textarea "******"
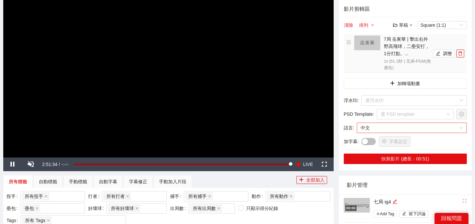
scroll to position [62, 0]
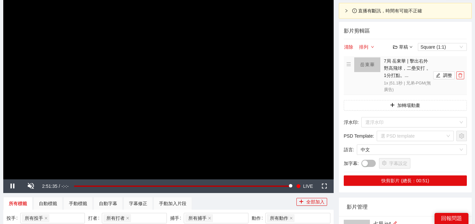
click at [463, 78] on button "button" at bounding box center [460, 75] width 8 height 8
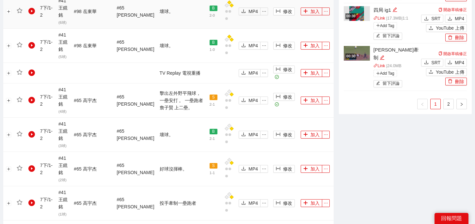
scroll to position [738, 0]
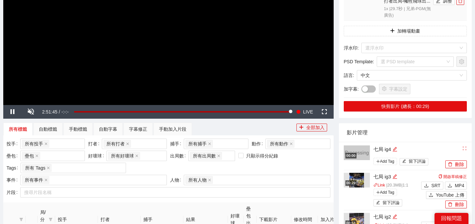
scroll to position [57, 0]
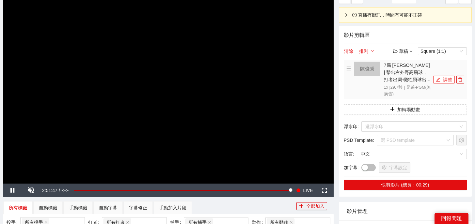
click at [448, 83] on button "調整" at bounding box center [444, 80] width 22 height 8
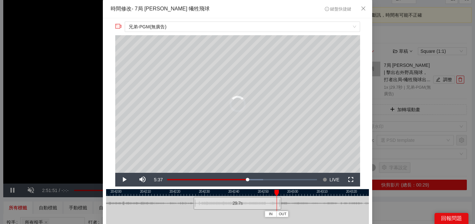
drag, startPoint x: 199, startPoint y: 192, endPoint x: 276, endPoint y: 197, distance: 77.8
click at [276, 196] on div "IN OUT" at bounding box center [276, 193] width 5 height 7
drag, startPoint x: 281, startPoint y: 204, endPoint x: 308, endPoint y: 205, distance: 27.4
click at [308, 205] on div "20:41:50 20:42:00 20:42:10 20:42:20 20:42:30 20:42:40 20:42:50 20:43:00 20:43:1…" at bounding box center [237, 219] width 263 height 60
drag, startPoint x: 308, startPoint y: 192, endPoint x: 272, endPoint y: 193, distance: 35.6
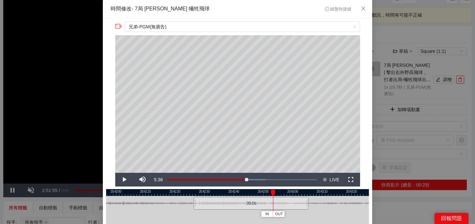
click at [272, 193] on div at bounding box center [272, 193] width 5 height 7
drag, startPoint x: 287, startPoint y: 192, endPoint x: 300, endPoint y: 193, distance: 13.1
click at [300, 193] on div at bounding box center [299, 193] width 5 height 7
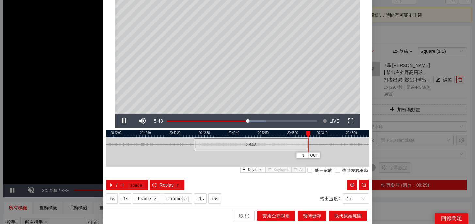
scroll to position [58, 0]
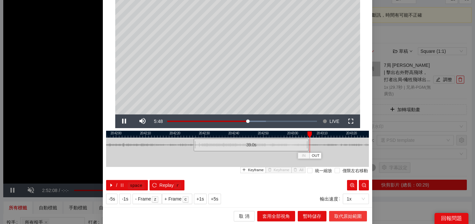
click at [348, 219] on span "取代原始範圍" at bounding box center [347, 216] width 27 height 7
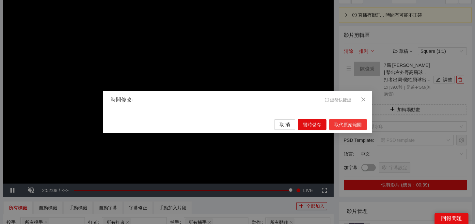
scroll to position [0, 0]
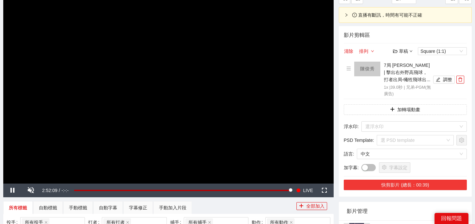
click at [416, 183] on button "快剪影片 (總長：00:39)" at bounding box center [404, 185] width 123 height 10
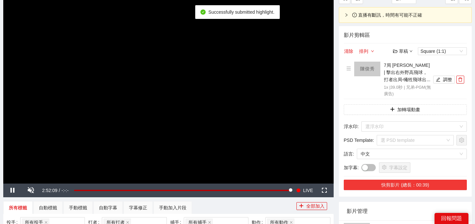
scroll to position [128, 0]
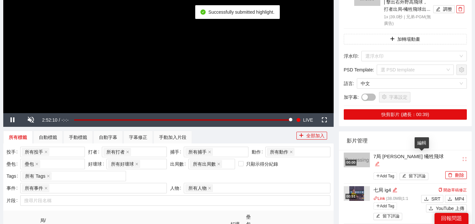
click at [379, 161] on icon "edit" at bounding box center [376, 163] width 5 height 5
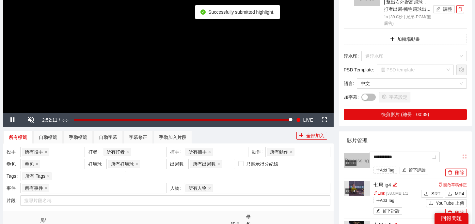
drag, startPoint x: 419, startPoint y: 155, endPoint x: 342, endPoint y: 154, distance: 77.0
type textarea "*"
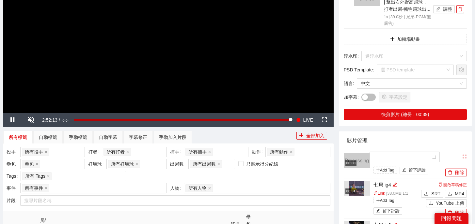
type textarea "*"
type textarea "**"
type textarea "*"
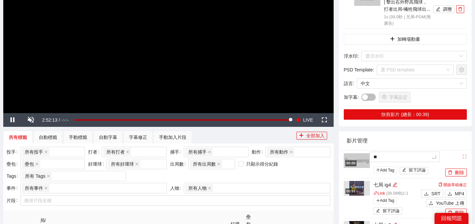
type textarea "*"
type textarea "**"
type textarea "***"
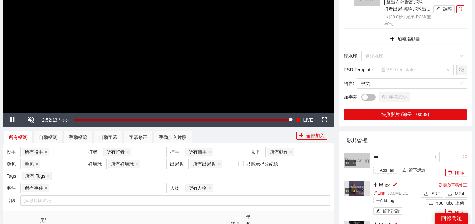
type textarea "**"
type textarea "****"
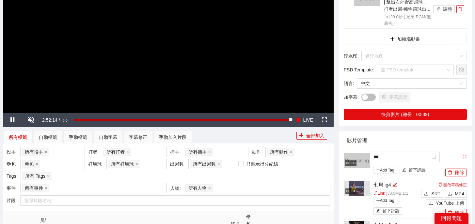
type textarea "****"
type textarea "*****"
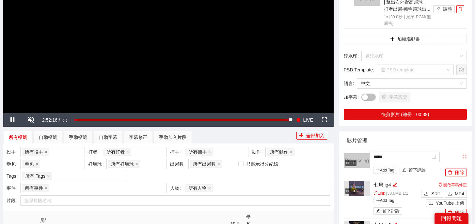
type textarea "****"
type textarea "**"
type textarea "****"
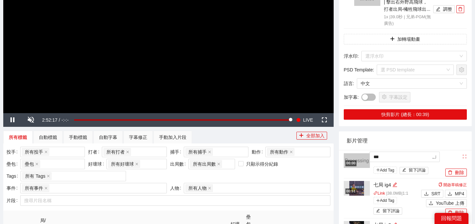
type textarea "****"
type textarea "*****"
type textarea "******"
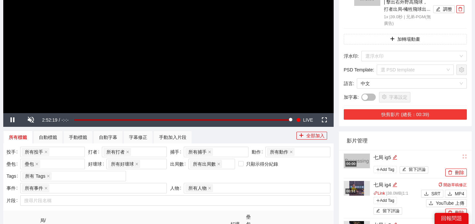
scroll to position [27, 0]
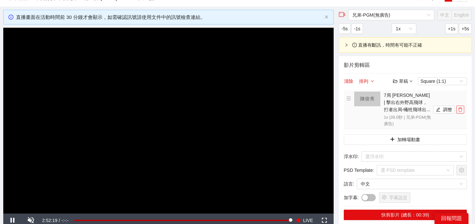
click at [459, 109] on icon "delete" at bounding box center [460, 109] width 5 height 5
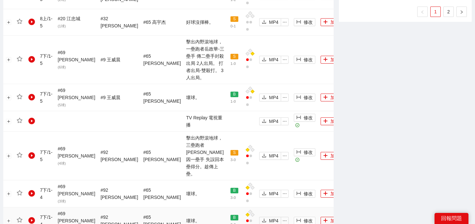
scroll to position [656, 0]
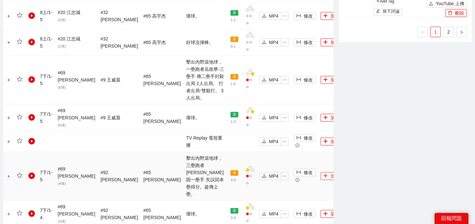
click at [320, 172] on button "加入" at bounding box center [331, 176] width 22 height 8
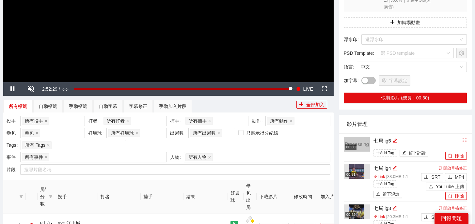
scroll to position [0, 0]
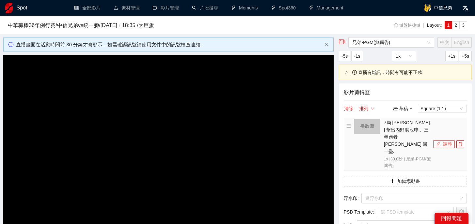
click at [448, 140] on button "調整" at bounding box center [444, 144] width 22 height 8
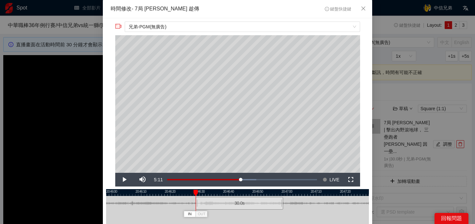
click at [249, 203] on div "30.0 s" at bounding box center [238, 203] width 87 height 13
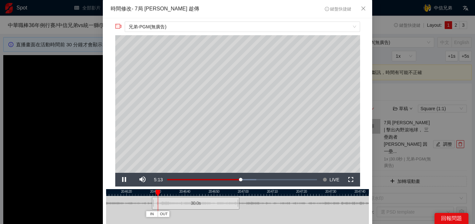
drag, startPoint x: 290, startPoint y: 192, endPoint x: 237, endPoint y: 195, distance: 52.3
click at [237, 195] on div at bounding box center [193, 192] width 263 height 7
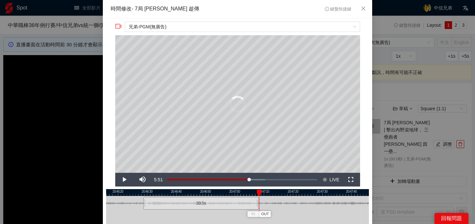
drag, startPoint x: 230, startPoint y: 206, endPoint x: 250, endPoint y: 208, distance: 21.0
click at [253, 208] on div at bounding box center [255, 203] width 4 height 15
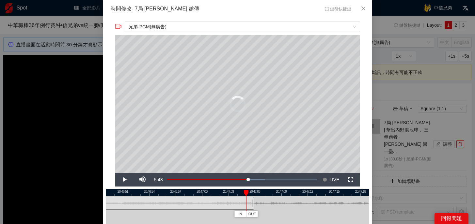
drag, startPoint x: 255, startPoint y: 192, endPoint x: 247, endPoint y: 192, distance: 8.8
click at [247, 192] on div at bounding box center [246, 193] width 5 height 7
drag, startPoint x: 253, startPoint y: 204, endPoint x: 266, endPoint y: 205, distance: 13.4
click at [266, 205] on div at bounding box center [267, 203] width 4 height 15
drag, startPoint x: 267, startPoint y: 192, endPoint x: 262, endPoint y: 192, distance: 4.6
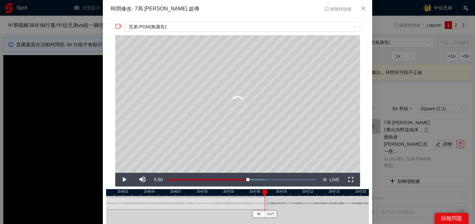
click at [262, 192] on div at bounding box center [264, 193] width 5 height 7
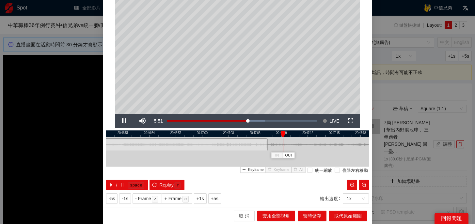
click at [350, 208] on div "取 消 套用全部視角 暫時儲存 取代原始範圍" at bounding box center [237, 215] width 269 height 17
click at [348, 211] on button "取代原始範圍" at bounding box center [348, 216] width 38 height 10
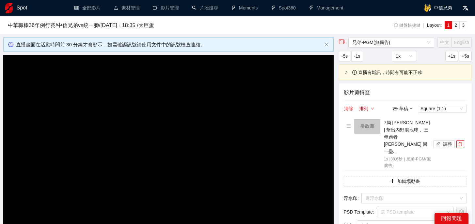
scroll to position [0, 0]
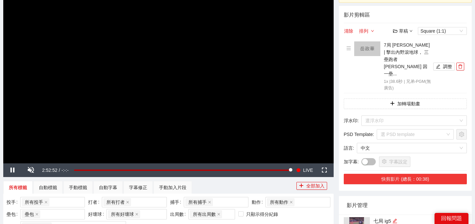
click at [423, 174] on button "快剪影片 (總長：00:38)" at bounding box center [404, 179] width 123 height 10
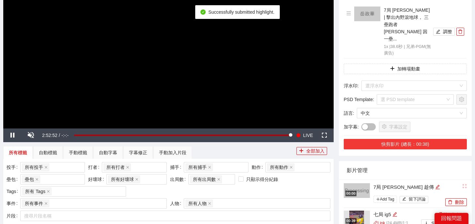
scroll to position [117, 0]
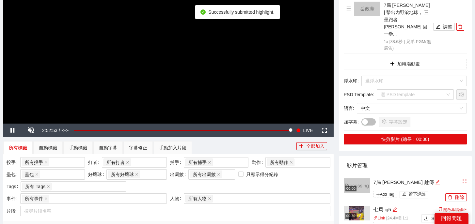
click at [435, 180] on icon "edit" at bounding box center [437, 182] width 5 height 5
drag, startPoint x: 422, startPoint y: 168, endPoint x: 311, endPoint y: 166, distance: 110.6
type textarea "*"
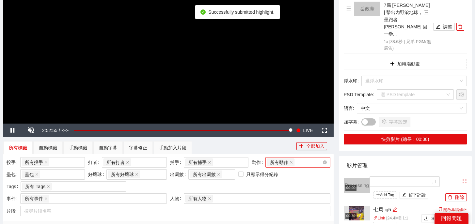
type textarea "*"
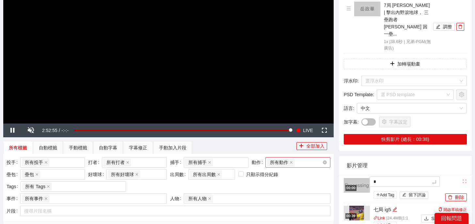
type textarea "**"
type textarea "*"
type textarea "**"
type textarea "***"
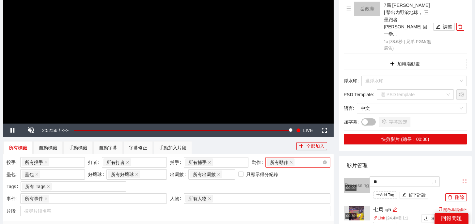
type textarea "***"
type textarea "**"
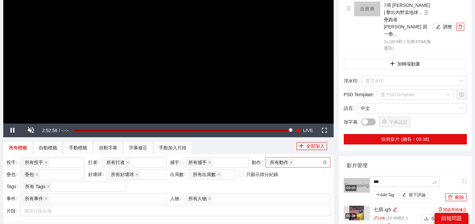
type textarea "****"
type textarea "*****"
type textarea "******"
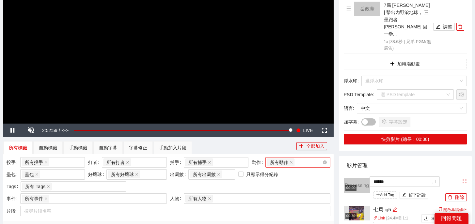
type textarea "******"
click at [461, 24] on icon "delete" at bounding box center [460, 26] width 5 height 5
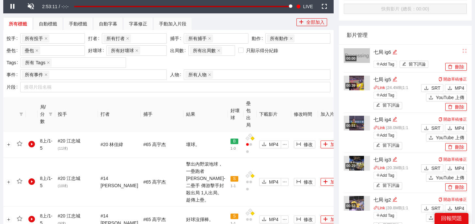
scroll to position [406, 0]
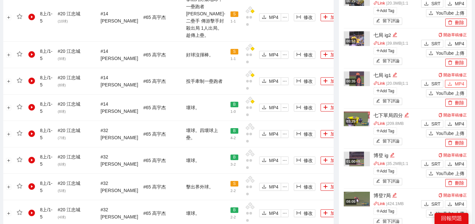
click at [457, 83] on span "MP4" at bounding box center [458, 83] width 9 height 7
click at [458, 41] on span "MP4" at bounding box center [458, 43] width 9 height 7
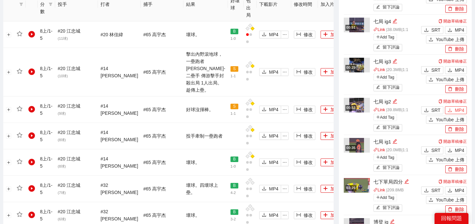
scroll to position [344, 0]
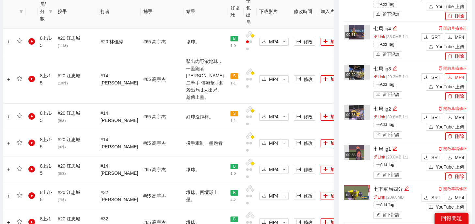
click at [457, 76] on span "MP4" at bounding box center [458, 77] width 9 height 7
click at [458, 37] on span "MP4" at bounding box center [458, 37] width 9 height 7
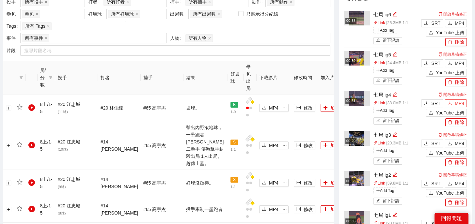
scroll to position [274, 0]
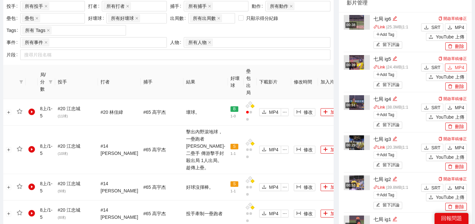
click at [456, 68] on span "MP4" at bounding box center [458, 67] width 9 height 7
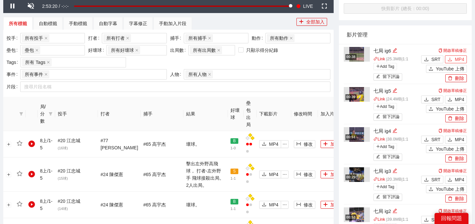
click at [459, 58] on span "MP4" at bounding box center [458, 59] width 9 height 7
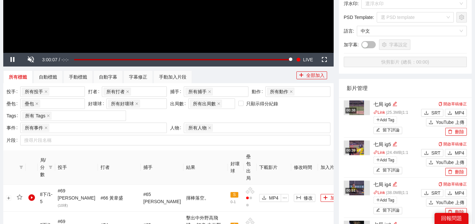
scroll to position [43, 0]
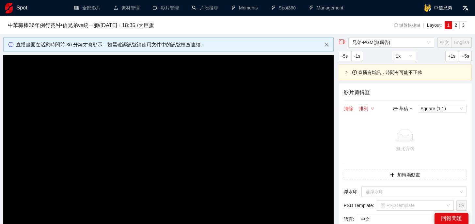
scroll to position [43, 0]
